Goal: Information Seeking & Learning: Learn about a topic

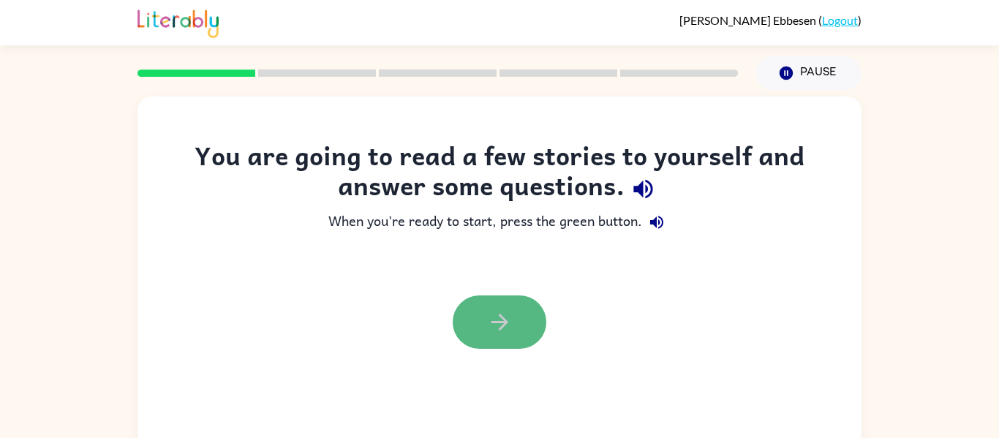
click at [499, 325] on icon "button" at bounding box center [500, 322] width 26 height 26
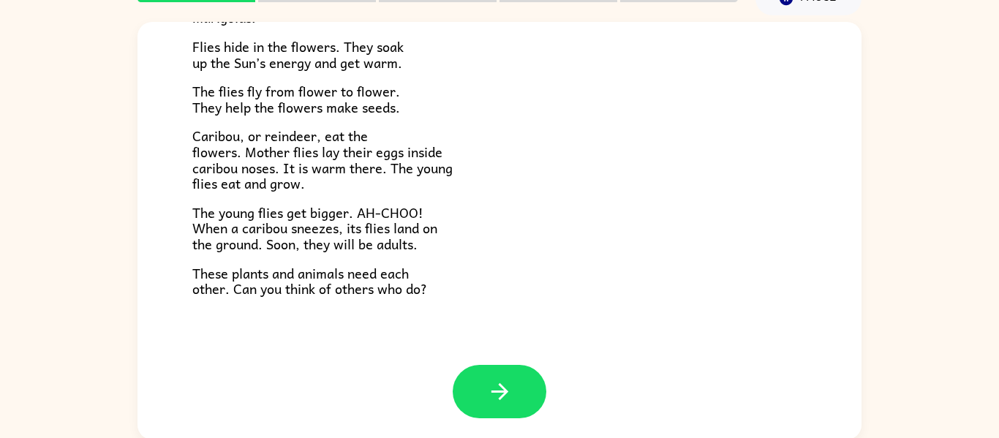
scroll to position [76, 0]
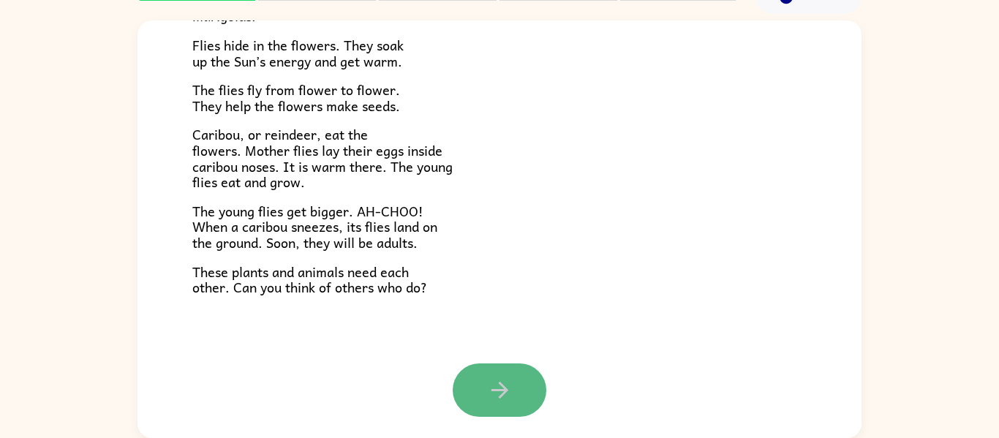
click at [507, 368] on button "button" at bounding box center [500, 389] width 94 height 53
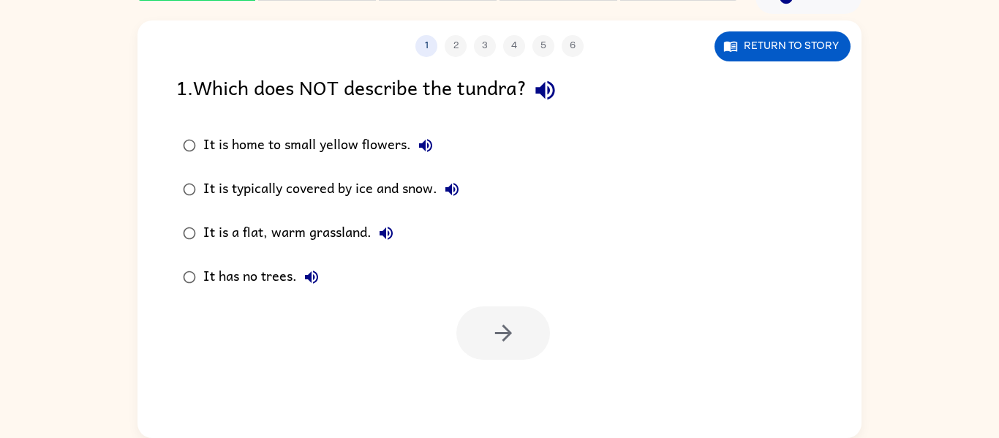
click at [513, 269] on div "It is home to small yellow flowers. It is typically covered by ice and snow. It…" at bounding box center [518, 211] width 685 height 175
click at [508, 317] on button "button" at bounding box center [503, 332] width 94 height 53
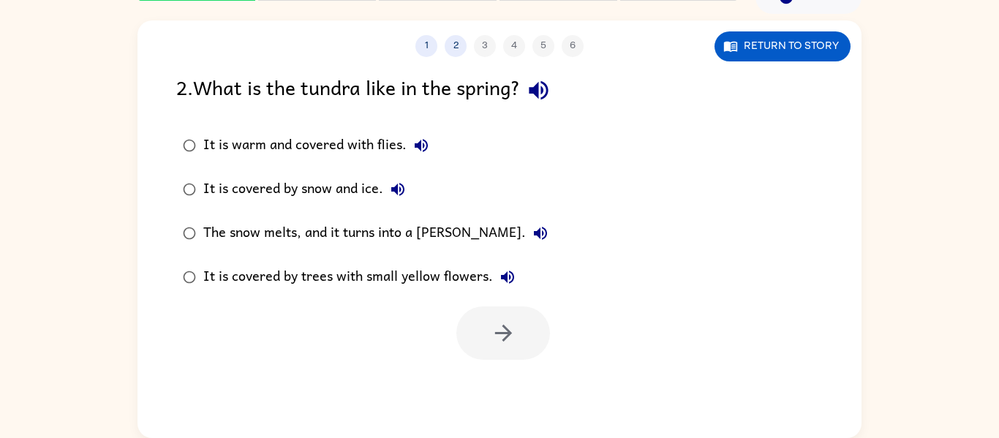
click at [361, 378] on div "1 2 3 4 5 6 Return to story 2 . What is the tundra like in the spring? It is wa…" at bounding box center [499, 229] width 724 height 418
click at [326, 361] on div "1 2 3 4 5 6 Return to story 2 . What is the tundra like in the spring? It is wa…" at bounding box center [499, 229] width 724 height 418
click at [159, 314] on div at bounding box center [499, 329] width 724 height 61
click at [523, 334] on button "button" at bounding box center [503, 332] width 94 height 53
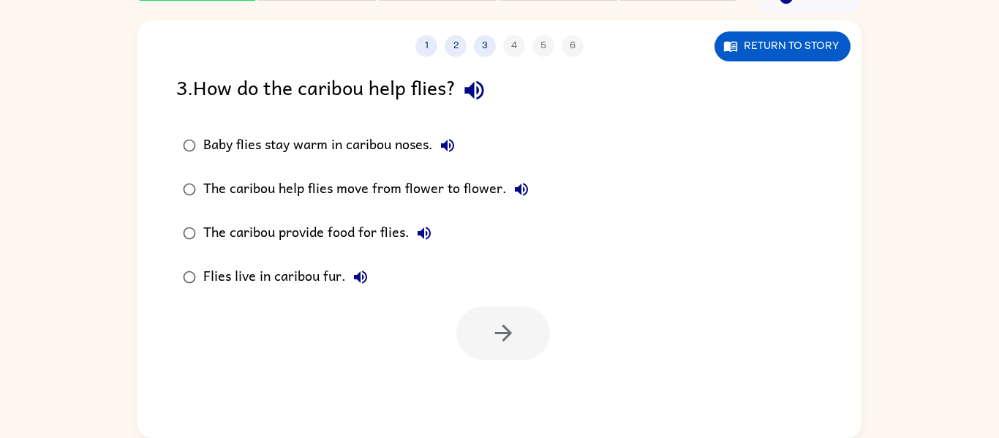
click at [394, 356] on div at bounding box center [499, 329] width 724 height 61
click at [390, 141] on div "Baby flies stay warm in caribou noses." at bounding box center [332, 145] width 259 height 29
click at [494, 315] on button "button" at bounding box center [503, 332] width 94 height 53
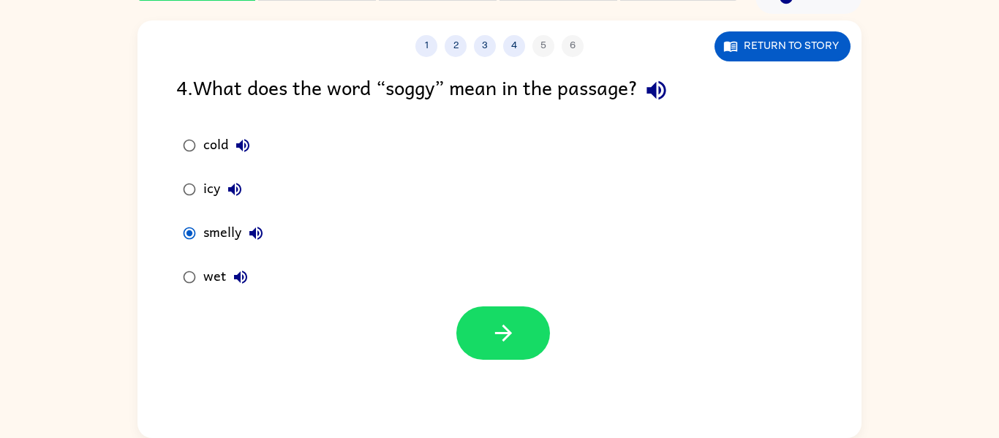
click at [202, 317] on div at bounding box center [499, 329] width 724 height 61
click at [507, 329] on icon "button" at bounding box center [504, 333] width 26 height 26
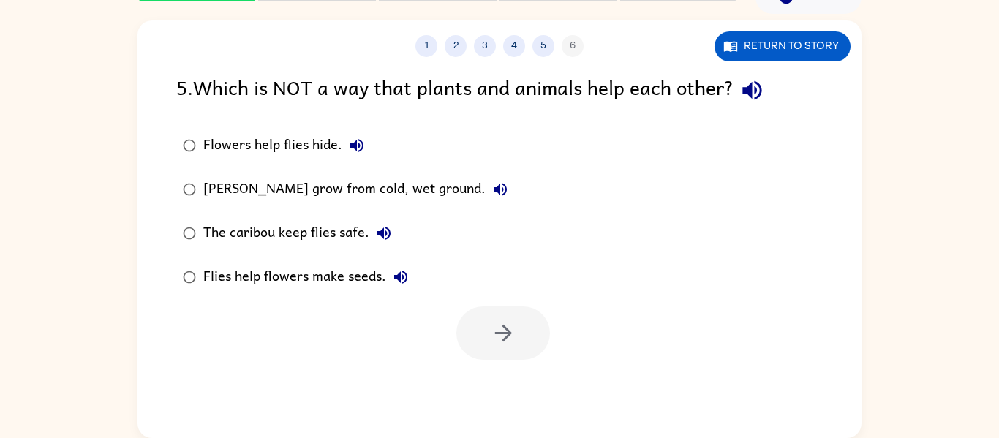
click at [492, 373] on div "1 2 3 4 5 6 Return to story 5 . Which is NOT a way that plants and animals help…" at bounding box center [499, 229] width 724 height 418
click at [519, 275] on div "Flowers help flies hide. [PERSON_NAME] marigolds grow from cold, wet ground. Th…" at bounding box center [355, 211] width 358 height 175
click at [366, 228] on div "The caribou keep flies safe." at bounding box center [300, 233] width 195 height 29
click at [491, 339] on icon "button" at bounding box center [504, 333] width 26 height 26
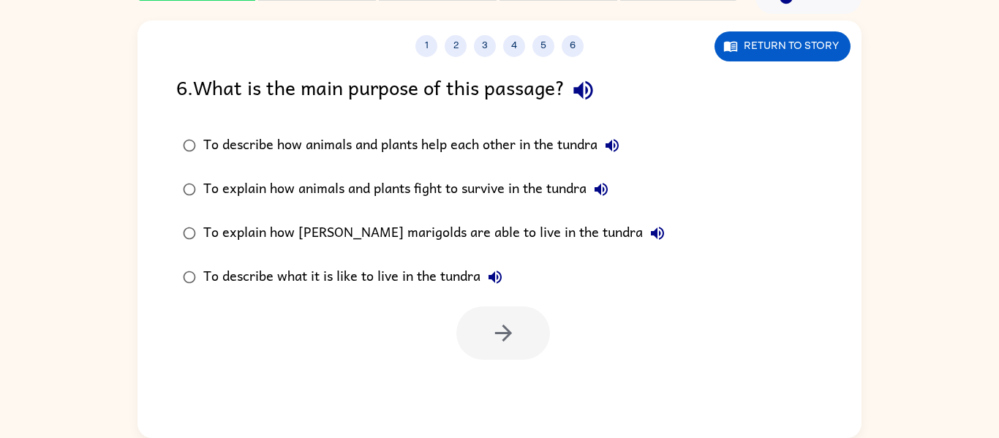
click at [554, 350] on div at bounding box center [499, 329] width 724 height 61
click at [561, 143] on div "To describe how animals and plants help each other in the tundra" at bounding box center [414, 145] width 423 height 29
click at [515, 329] on icon "button" at bounding box center [504, 333] width 26 height 26
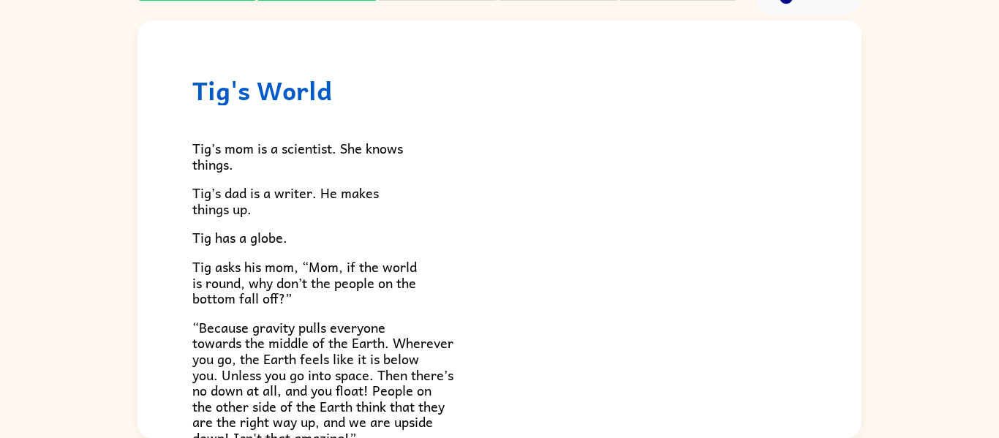
click at [86, 355] on div "Tig's World Tig’s mom is a scientist. She knows things. [PERSON_NAME]’s dad is …" at bounding box center [499, 226] width 999 height 424
click at [4, 418] on div "Tig's World Tig’s mom is a scientist. She knows things. [PERSON_NAME]’s dad is …" at bounding box center [499, 226] width 999 height 424
click at [109, 218] on div "Tig's World Tig’s mom is a scientist. She knows things. [PERSON_NAME]’s dad is …" at bounding box center [499, 226] width 999 height 424
click at [529, 141] on p "Tig’s mom is a scientist. She knows things." at bounding box center [499, 155] width 614 height 31
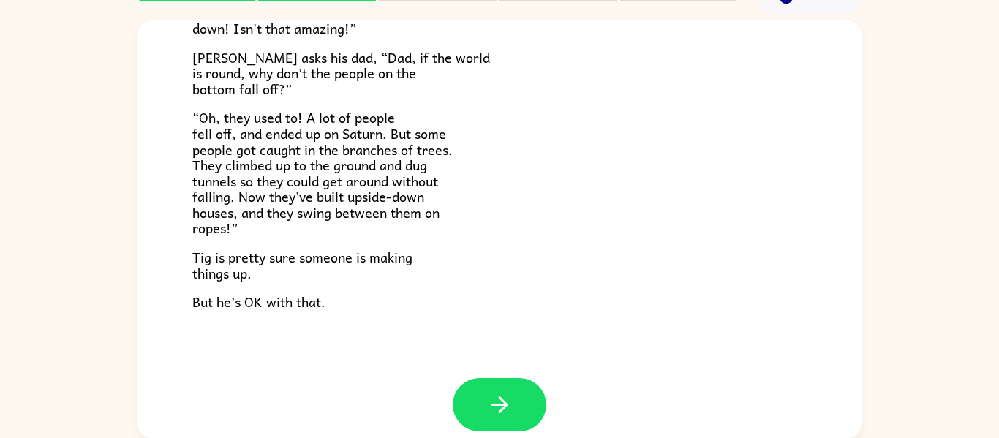
scroll to position [425, 0]
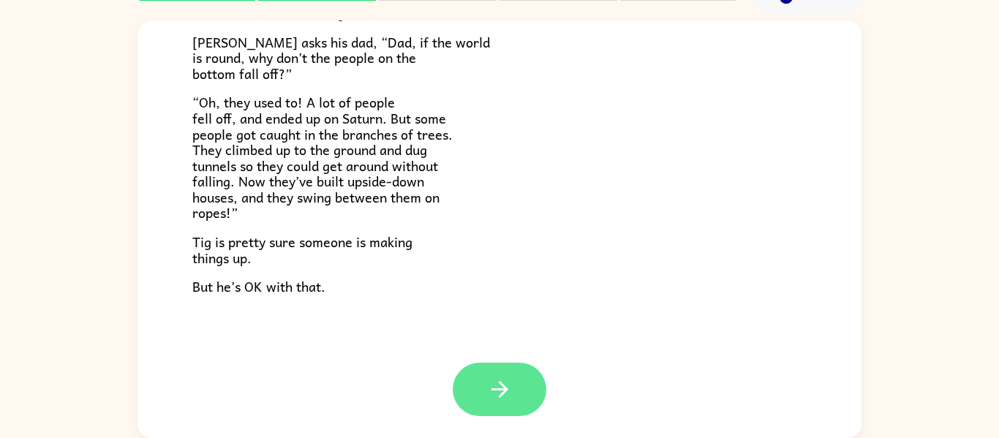
click at [491, 407] on button "button" at bounding box center [500, 389] width 94 height 53
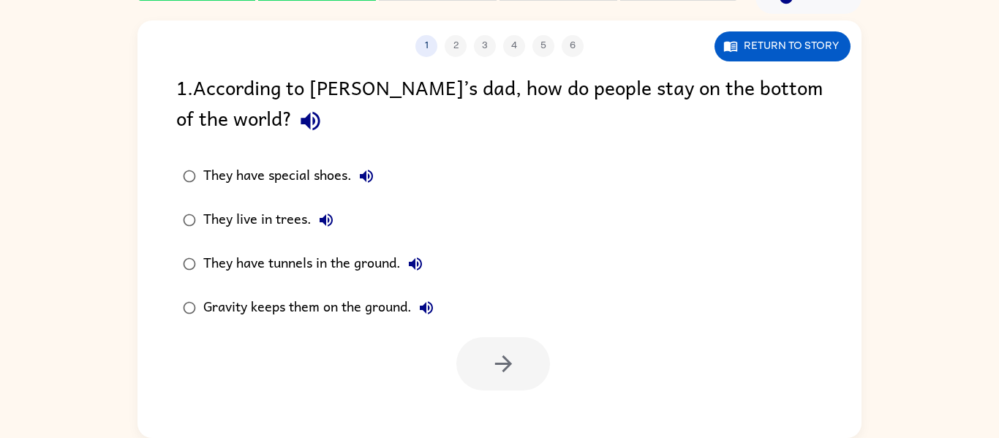
scroll to position [0, 0]
click at [268, 308] on div "Gravity keeps them on the ground." at bounding box center [322, 307] width 238 height 29
click at [525, 385] on button "button" at bounding box center [503, 363] width 94 height 53
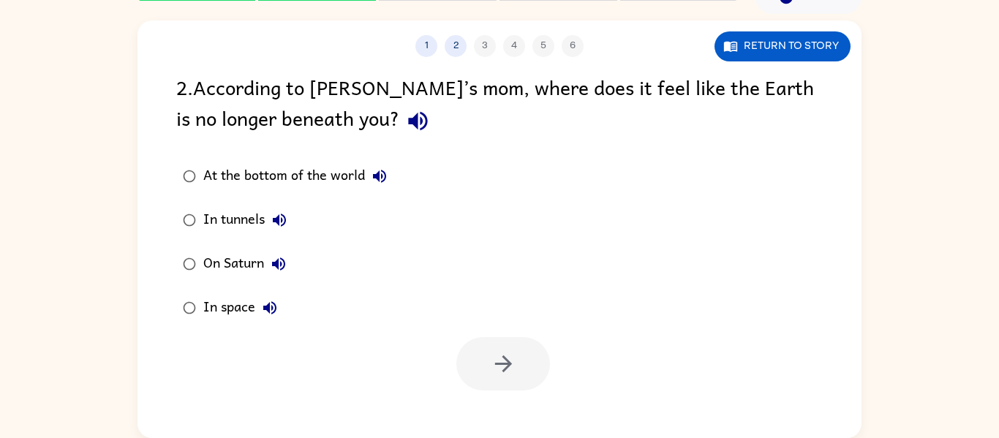
click at [420, 333] on div at bounding box center [499, 360] width 724 height 61
click at [416, 321] on div "At the bottom of the world In tunnels On Saturn In space" at bounding box center [518, 241] width 685 height 175
click at [401, 321] on label "In space" at bounding box center [284, 308] width 233 height 44
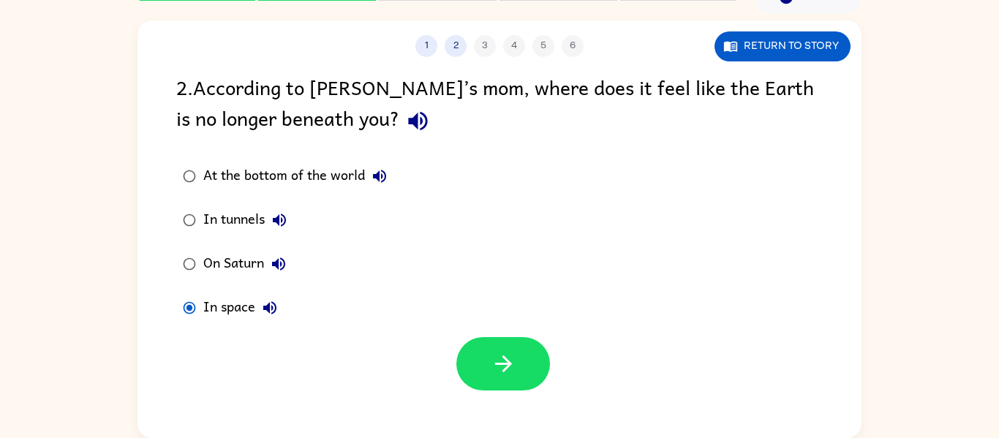
click at [357, 181] on div "At the bottom of the world" at bounding box center [298, 176] width 191 height 29
click at [524, 371] on button "button" at bounding box center [503, 363] width 94 height 53
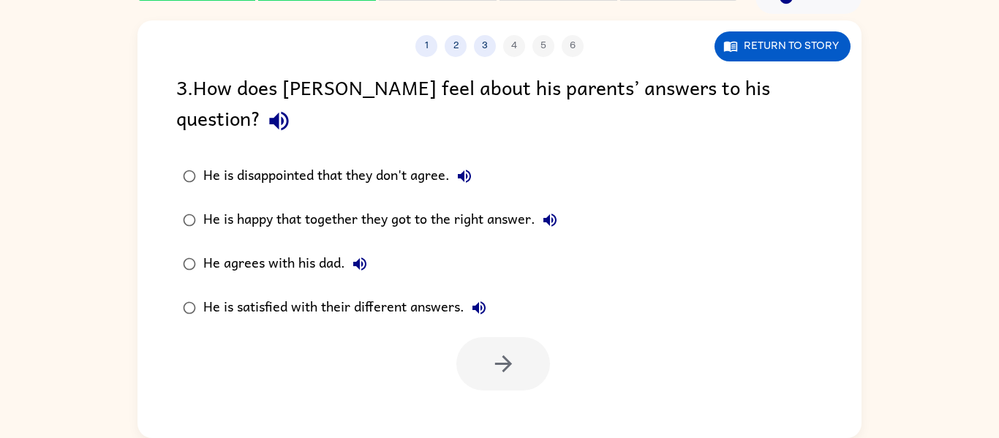
click at [237, 367] on div "1 2 3 4 5 6 Return to story 3 . How does [PERSON_NAME] feel about his parents’ …" at bounding box center [499, 229] width 724 height 418
click at [325, 293] on div "He is satisfied with their different answers." at bounding box center [348, 307] width 290 height 29
click at [519, 355] on button "button" at bounding box center [503, 363] width 94 height 53
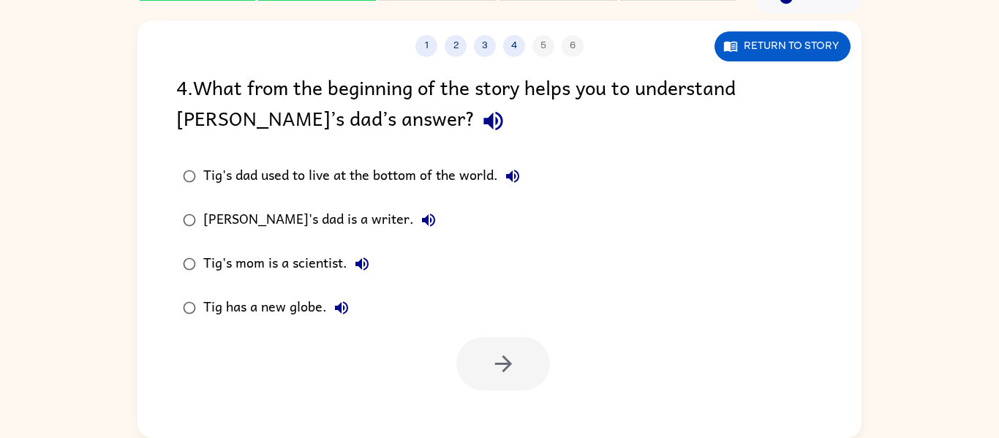
click at [504, 369] on div at bounding box center [503, 363] width 94 height 53
click at [277, 216] on div "[PERSON_NAME]'s dad is a writer." at bounding box center [323, 219] width 240 height 29
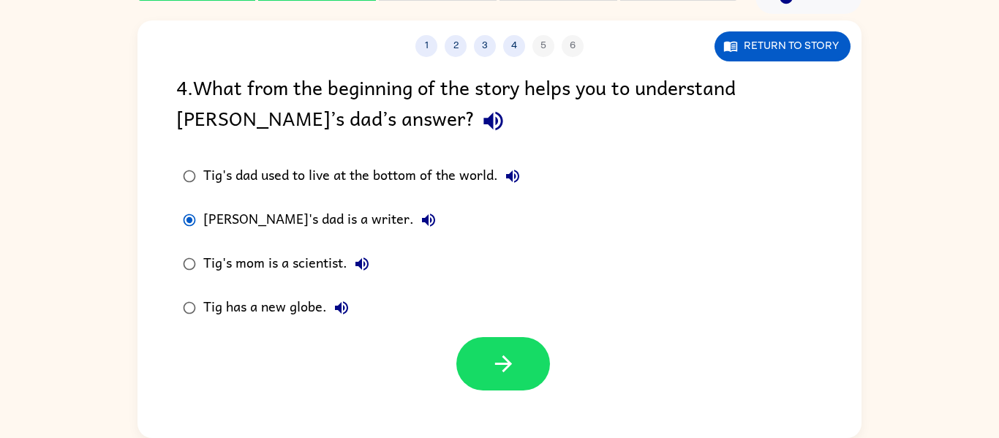
click at [388, 169] on div "Tig's dad used to live at the bottom of the world." at bounding box center [365, 176] width 324 height 29
click at [475, 362] on button "button" at bounding box center [503, 363] width 94 height 53
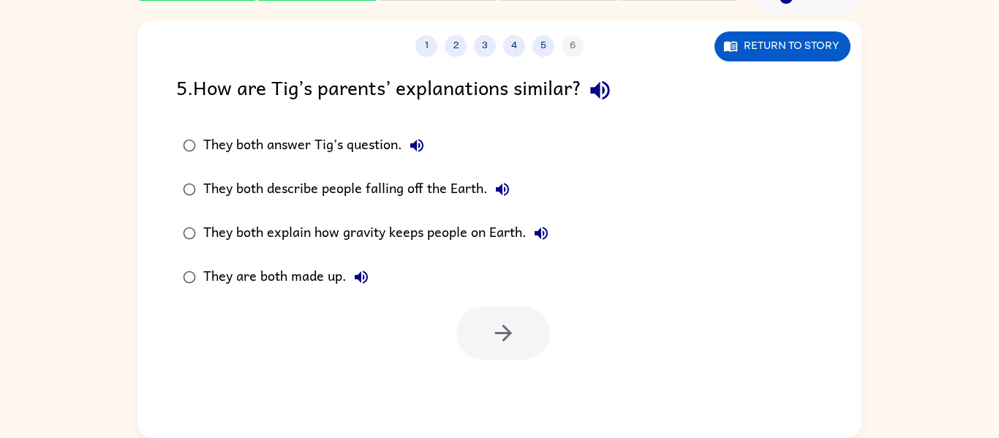
click at [400, 345] on div at bounding box center [499, 329] width 724 height 61
click at [442, 293] on label "They are both made up." at bounding box center [365, 277] width 395 height 44
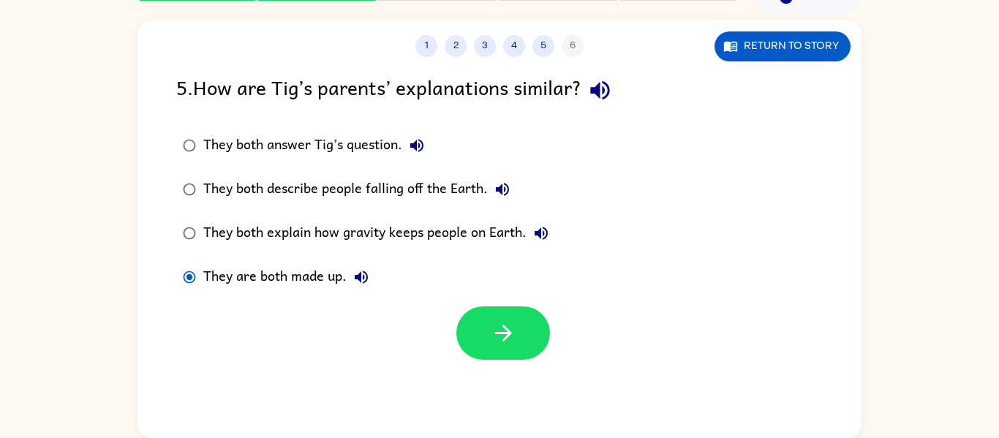
click at [438, 280] on label "They are both made up." at bounding box center [365, 277] width 395 height 44
click at [415, 265] on label "They are both made up." at bounding box center [365, 277] width 395 height 44
click at [325, 142] on div "They both answer Tig’s question." at bounding box center [317, 145] width 228 height 29
click at [518, 336] on button "button" at bounding box center [503, 332] width 94 height 53
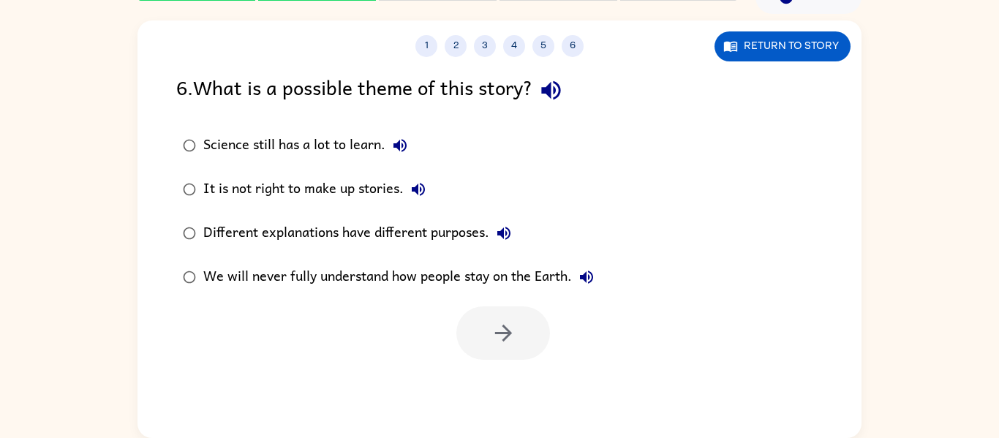
click at [295, 330] on div at bounding box center [499, 329] width 724 height 61
click at [288, 166] on label "Science still has a lot to learn." at bounding box center [388, 146] width 440 height 44
click at [506, 314] on button "button" at bounding box center [503, 332] width 94 height 53
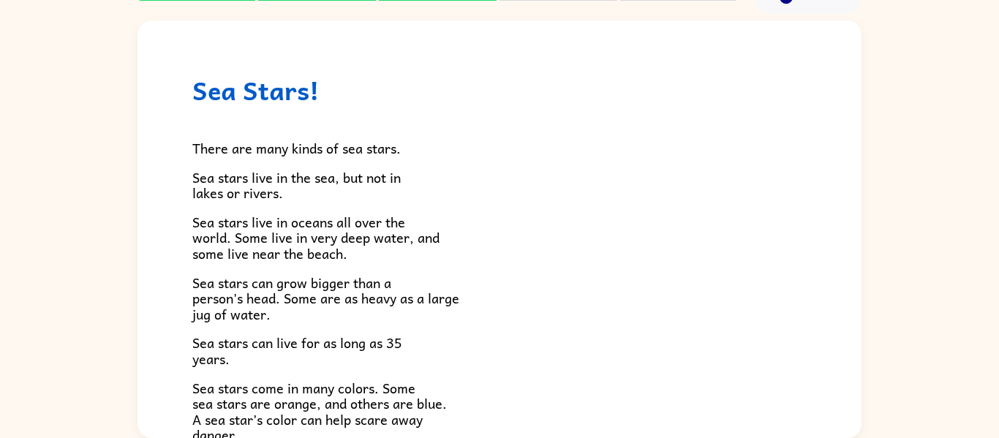
click at [168, 292] on div "Sea Stars! There are many kinds of sea stars. Sea stars live in the sea, but no…" at bounding box center [499, 402] width 724 height 764
click at [83, 264] on div "Sea Stars! There are many kinds of sea stars. Sea stars live in the sea, but no…" at bounding box center [499, 226] width 999 height 424
click at [162, 268] on div "Sea Stars! There are many kinds of sea stars. Sea stars live in the sea, but no…" at bounding box center [499, 402] width 724 height 764
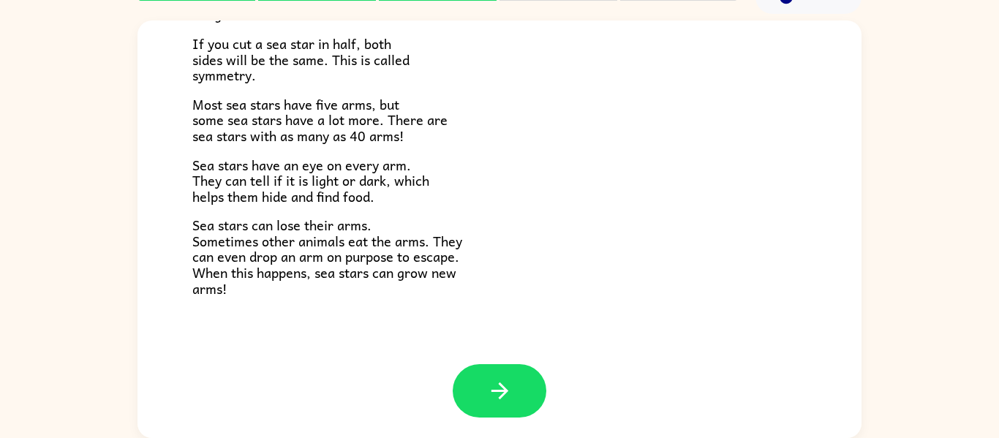
scroll to position [422, 0]
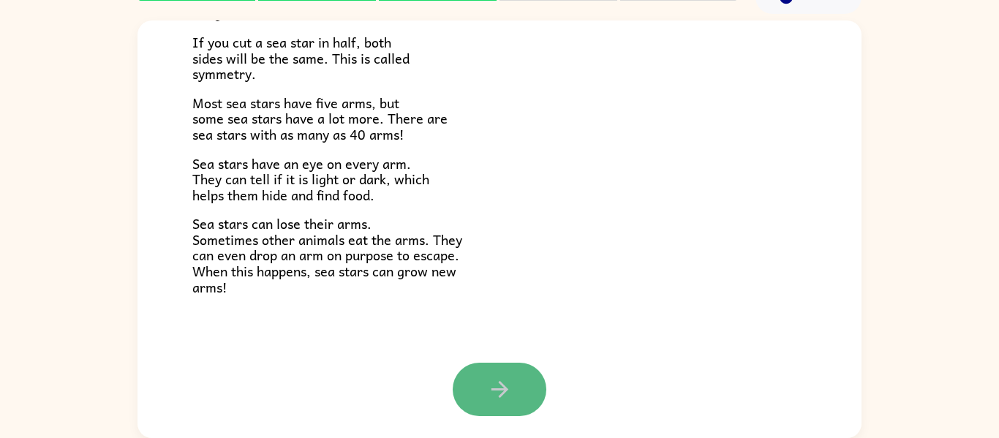
click at [543, 393] on button "button" at bounding box center [500, 389] width 94 height 53
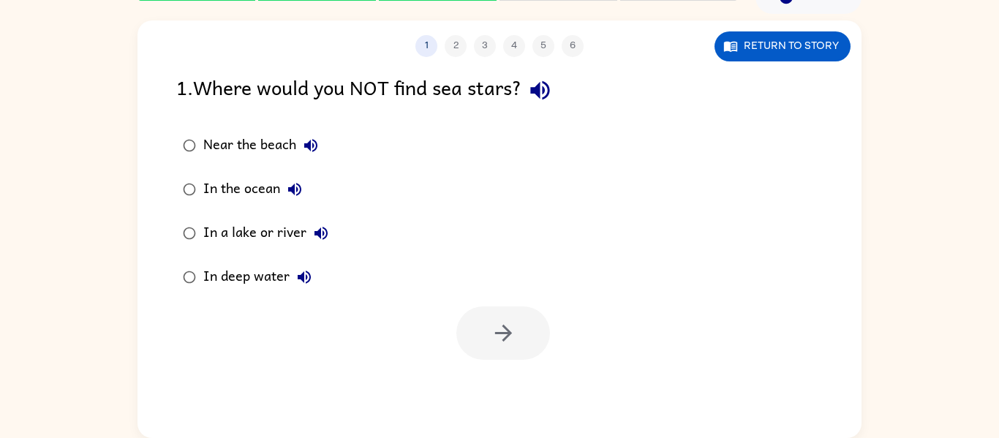
click at [438, 314] on div at bounding box center [499, 329] width 724 height 61
click at [296, 240] on div "In a lake or river" at bounding box center [269, 233] width 132 height 29
click at [521, 345] on button "button" at bounding box center [503, 332] width 94 height 53
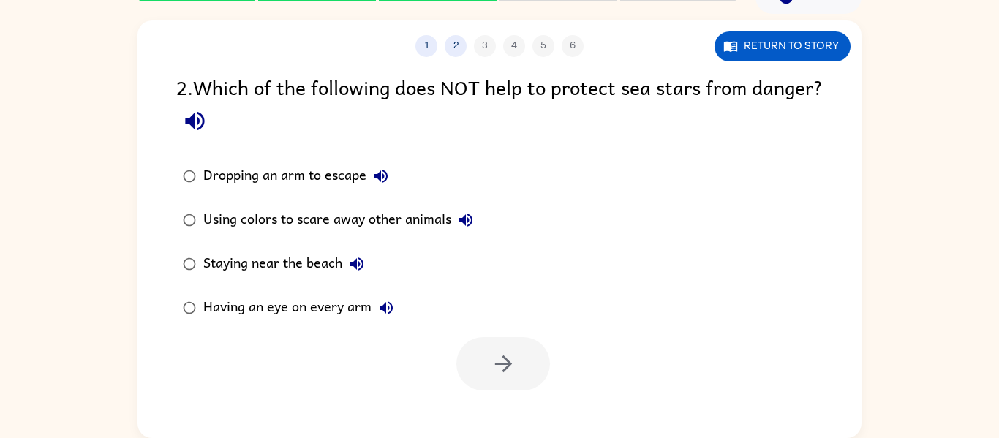
click at [543, 234] on div "Dropping an arm to escape Using colors to scare away other animals Staying near…" at bounding box center [518, 241] width 685 height 175
click at [417, 401] on div "1 2 3 4 5 6 Return to story 2 . Which of the following does NOT help to protect…" at bounding box center [499, 229] width 724 height 418
click at [364, 369] on div at bounding box center [499, 360] width 724 height 61
click at [331, 322] on div "Having an eye on every arm" at bounding box center [301, 307] width 197 height 29
click at [483, 375] on button "button" at bounding box center [503, 363] width 94 height 53
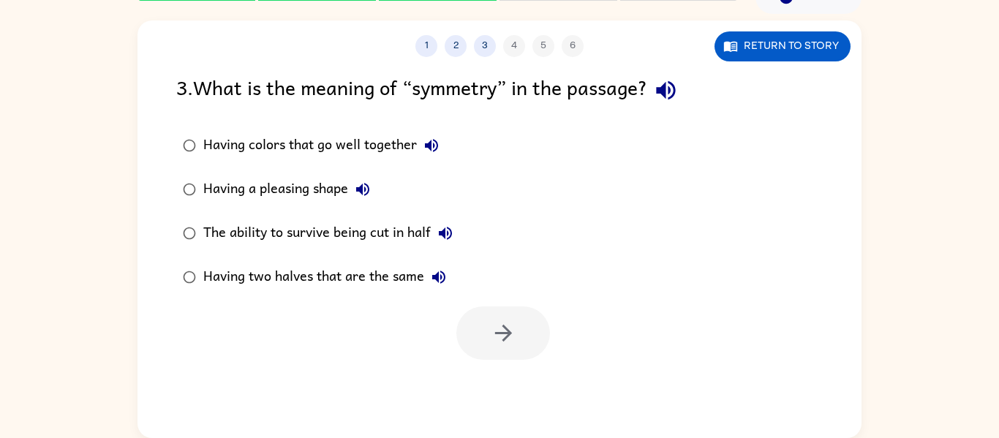
click at [617, 262] on div "Having colors that go well together Having a pleasing shape The ability to surv…" at bounding box center [518, 211] width 685 height 175
click at [429, 235] on div "The ability to survive being cut in half" at bounding box center [331, 233] width 257 height 29
click at [501, 336] on icon "button" at bounding box center [504, 333] width 26 height 26
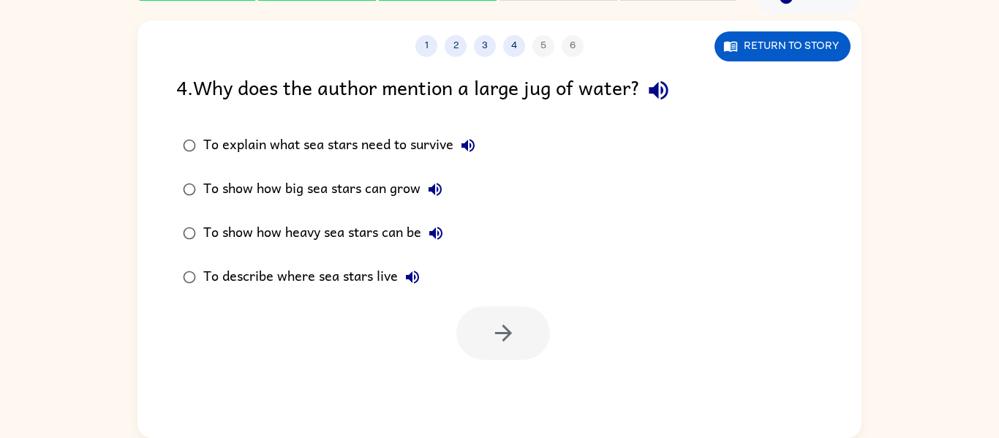
click at [375, 277] on div "To describe where sea stars live" at bounding box center [315, 277] width 224 height 29
click at [488, 330] on button "button" at bounding box center [503, 332] width 94 height 53
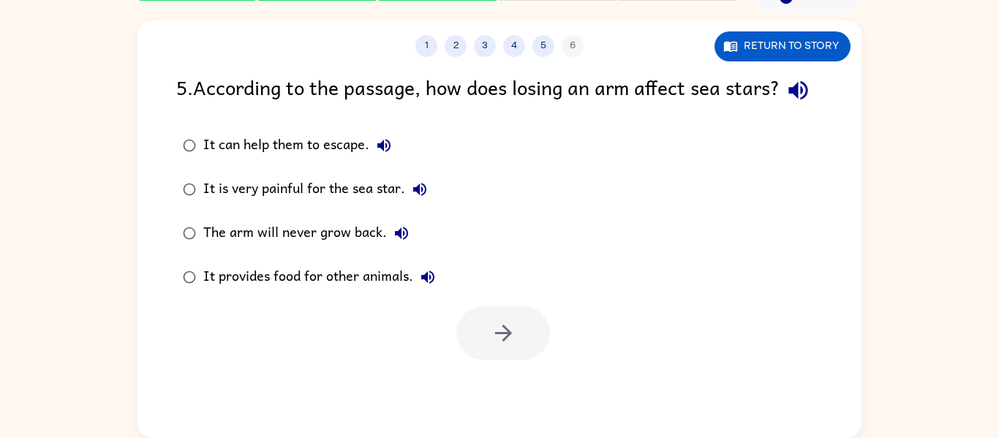
click at [369, 204] on div "It is very painful for the sea star." at bounding box center [318, 189] width 231 height 29
click at [483, 360] on button "button" at bounding box center [503, 332] width 94 height 53
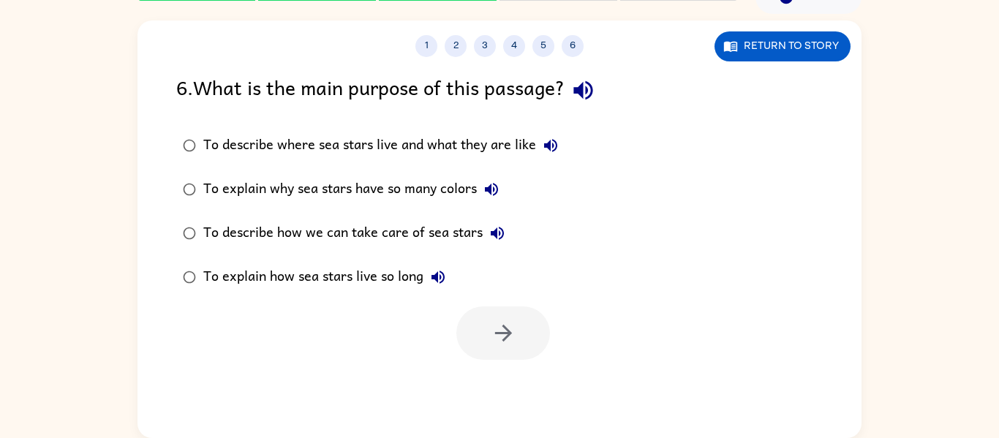
click at [404, 193] on div "To explain why sea stars have so many colors" at bounding box center [354, 189] width 303 height 29
click at [486, 344] on button "button" at bounding box center [503, 332] width 94 height 53
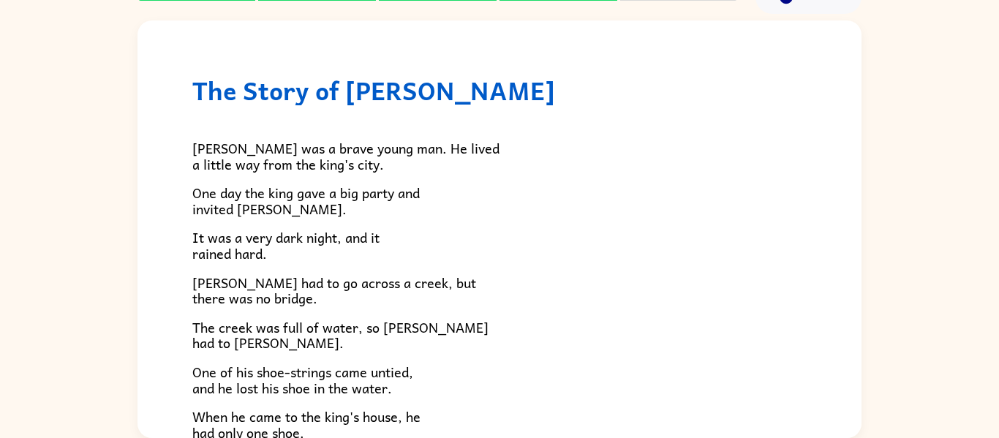
click at [89, 389] on div "The Story of [PERSON_NAME] [PERSON_NAME] was a brave young man. He lived a litt…" at bounding box center [499, 226] width 999 height 424
click at [153, 374] on div "The Story of [PERSON_NAME] [PERSON_NAME] was a brave young man. He lived a litt…" at bounding box center [499, 316] width 724 height 593
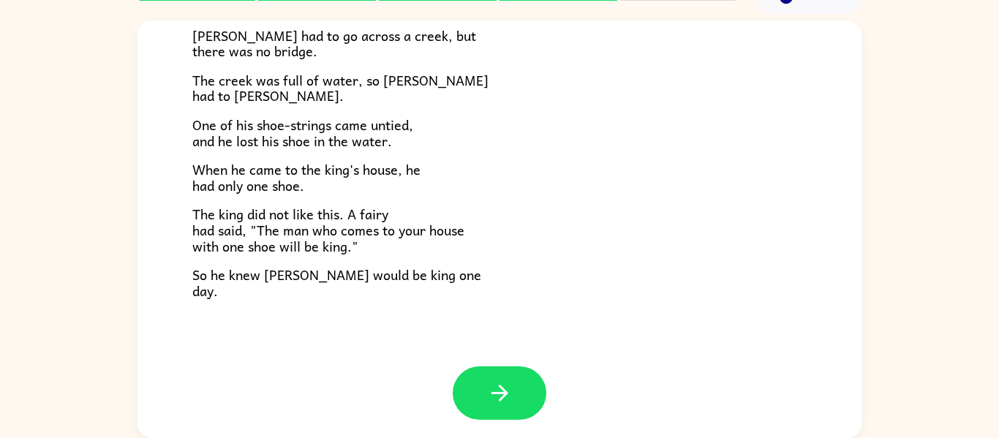
scroll to position [251, 0]
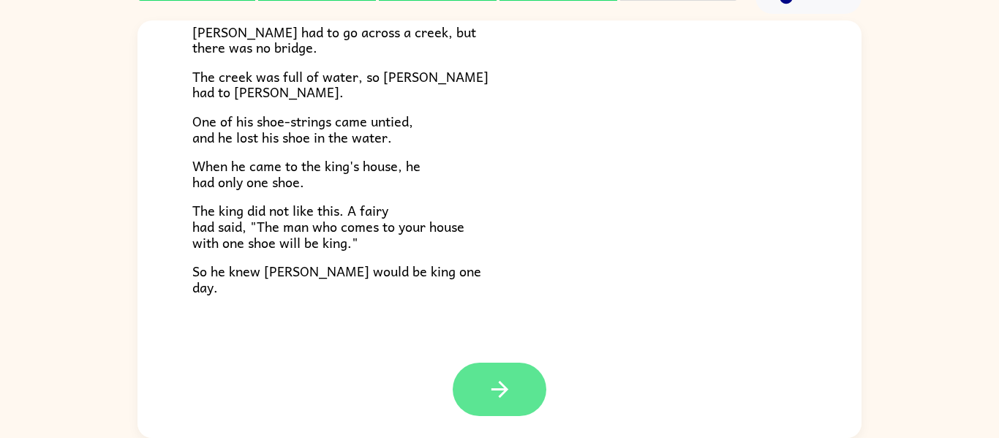
click at [465, 409] on button "button" at bounding box center [500, 389] width 94 height 53
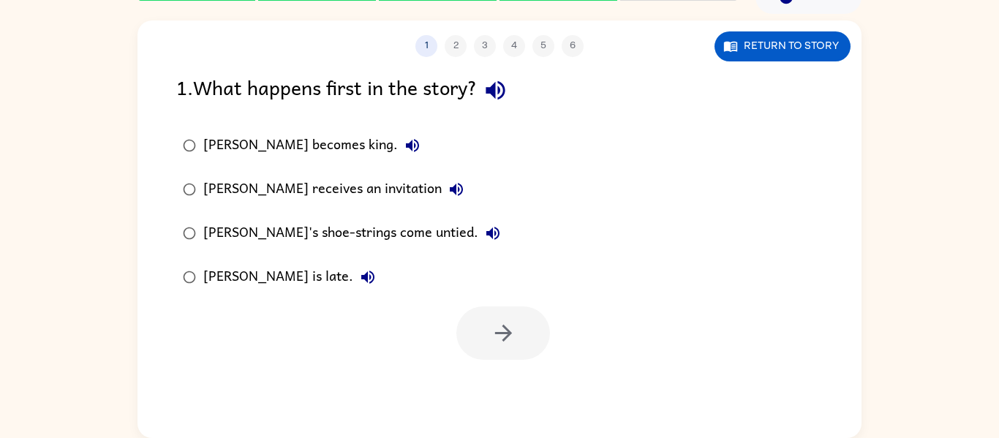
click at [268, 143] on div "[PERSON_NAME] becomes king." at bounding box center [315, 145] width 224 height 29
click at [493, 308] on button "button" at bounding box center [503, 332] width 94 height 53
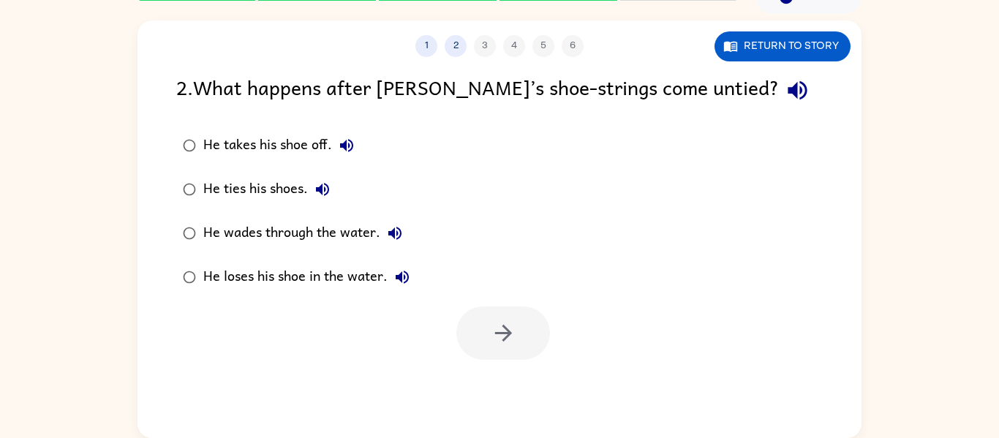
click at [505, 330] on div at bounding box center [503, 332] width 94 height 53
click at [288, 192] on div "He ties his shoes." at bounding box center [270, 189] width 134 height 29
click at [526, 332] on button "button" at bounding box center [503, 332] width 94 height 53
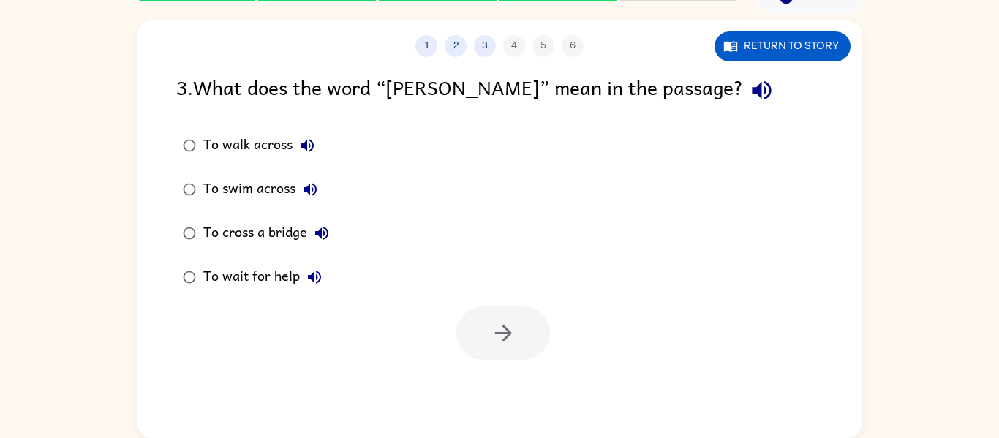
click at [279, 277] on div "To wait for help" at bounding box center [266, 277] width 126 height 29
click at [507, 331] on icon "button" at bounding box center [502, 333] width 17 height 17
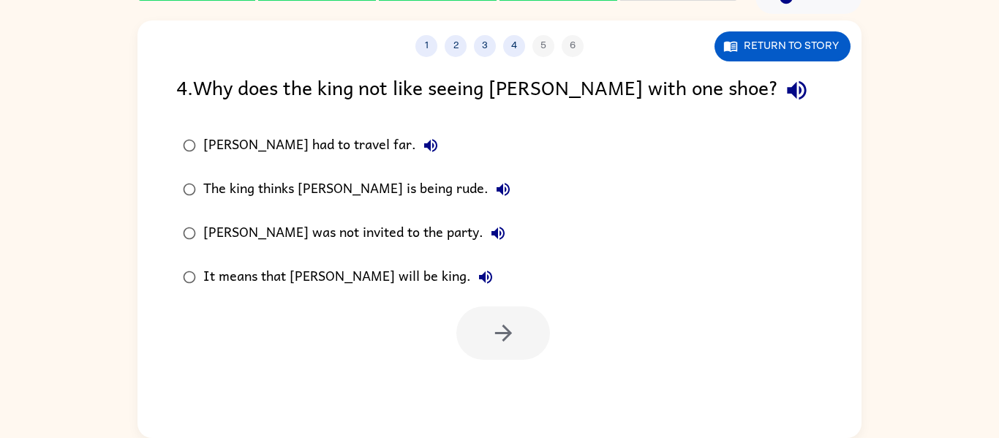
click at [496, 316] on div at bounding box center [503, 332] width 94 height 53
click at [373, 275] on div "It means that [PERSON_NAME] will be king." at bounding box center [351, 277] width 297 height 29
click at [480, 313] on button "button" at bounding box center [503, 332] width 94 height 53
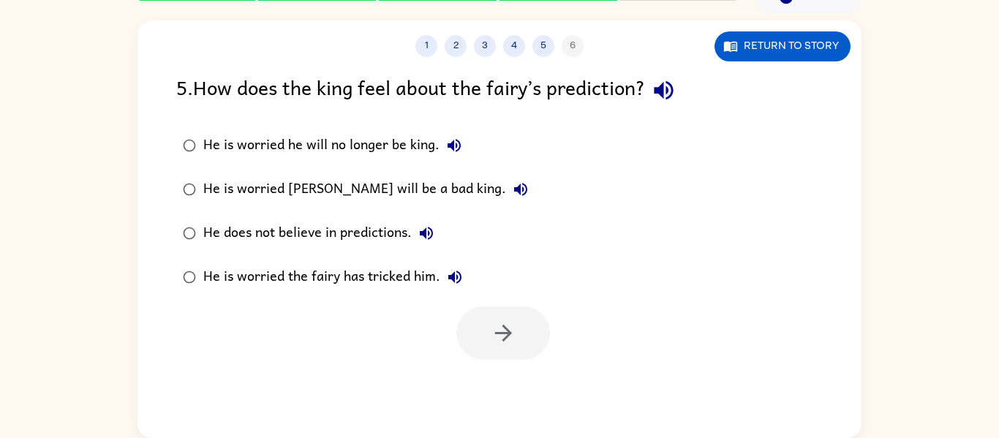
click at [384, 140] on div "He is worried he will no longer be king." at bounding box center [335, 145] width 265 height 29
click at [483, 346] on button "button" at bounding box center [503, 332] width 94 height 53
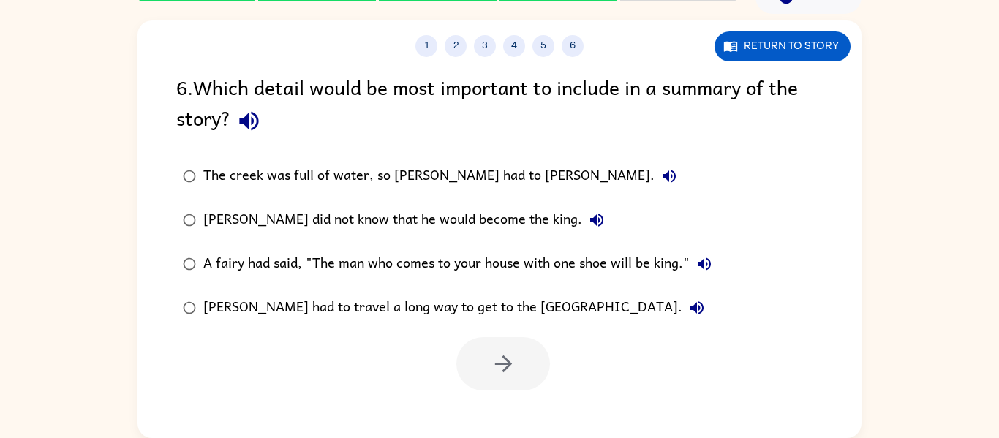
click at [453, 186] on div "The creek was full of water, so [PERSON_NAME] had to [PERSON_NAME]." at bounding box center [443, 176] width 480 height 29
click at [509, 350] on button "button" at bounding box center [503, 363] width 94 height 53
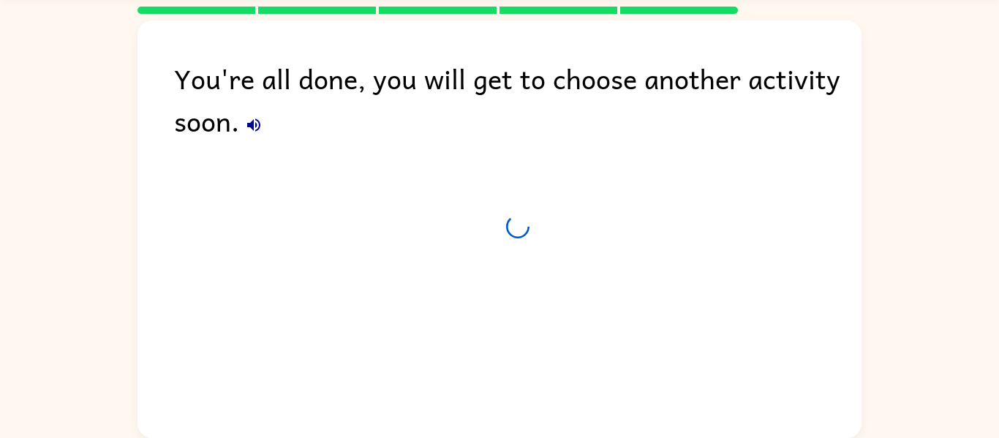
scroll to position [50, 0]
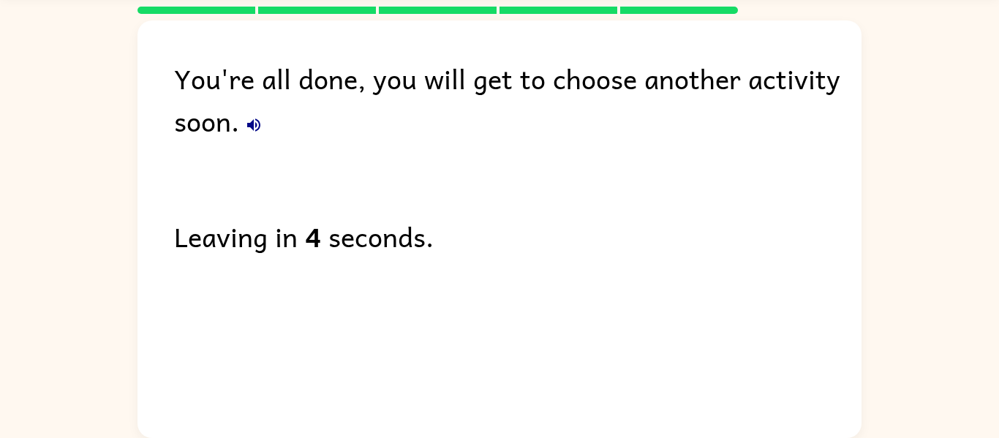
click at [513, 346] on div "You're all done, you will get to choose another activity soon. Leaving in 4 sec…" at bounding box center [499, 225] width 724 height 410
click at [942, 390] on div "You're all done, you will get to choose another activity soon. Leaving in 3 sec…" at bounding box center [499, 226] width 999 height 424
